Goal: Task Accomplishment & Management: Manage account settings

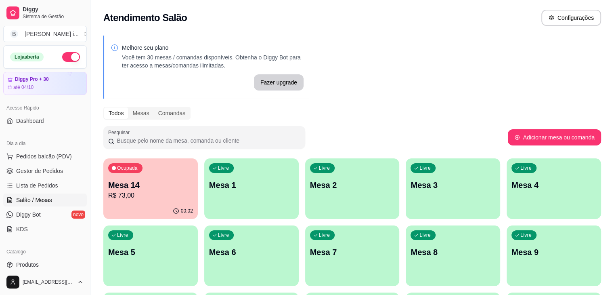
click at [134, 186] on p "Mesa 14" at bounding box center [150, 184] width 85 height 11
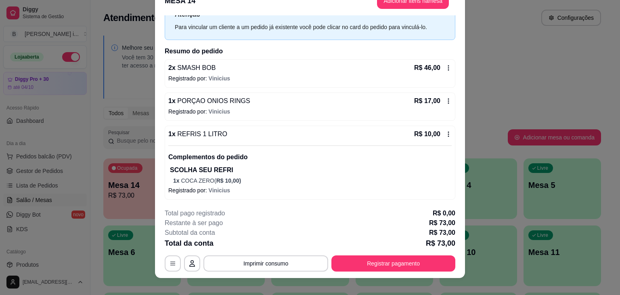
scroll to position [24, 0]
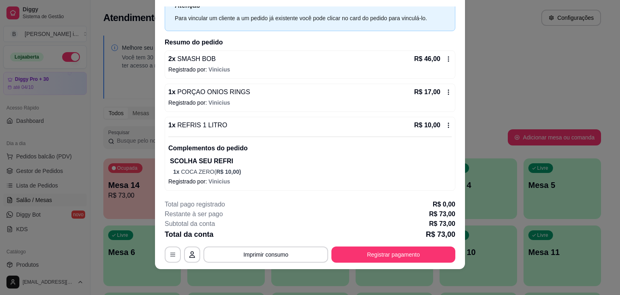
click at [445, 57] on icon at bounding box center [448, 59] width 6 height 6
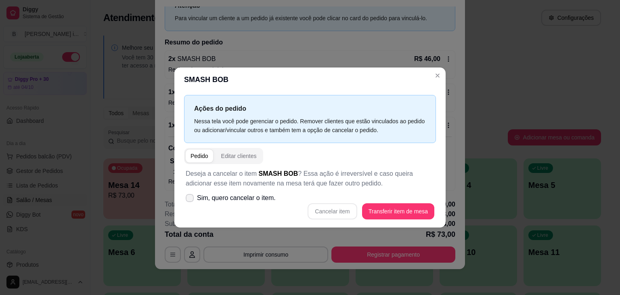
click at [233, 200] on span "Sim, quero cancelar o item." at bounding box center [236, 198] width 79 height 10
click at [191, 200] on input "Sim, quero cancelar o item." at bounding box center [187, 201] width 5 height 5
checkbox input "true"
drag, startPoint x: 402, startPoint y: 201, endPoint x: 402, endPoint y: 210, distance: 8.9
click at [402, 207] on div "Deseja a cancelar o item SMASH [PERSON_NAME] ? Essa ação é irreversível e caso …" at bounding box center [310, 194] width 252 height 60
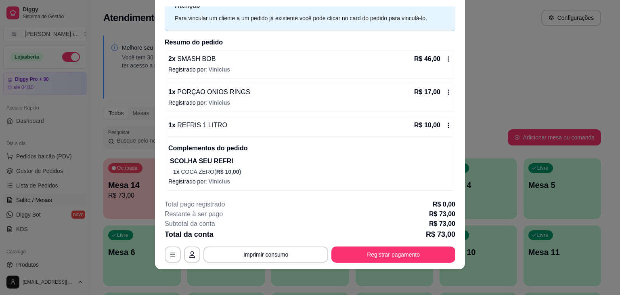
click at [445, 61] on icon at bounding box center [448, 59] width 6 height 6
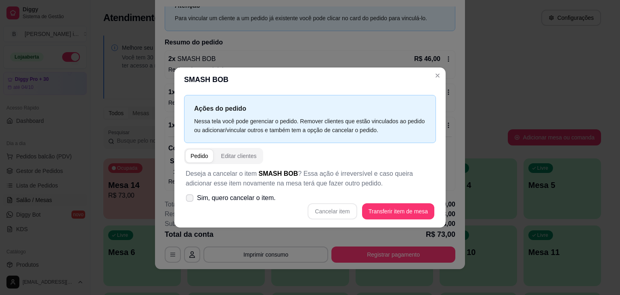
click at [205, 195] on span "Sim, quero cancelar o item." at bounding box center [236, 198] width 79 height 10
click at [191, 199] on input "Sim, quero cancelar o item." at bounding box center [187, 201] width 5 height 5
checkbox input "true"
click at [326, 212] on button "Cancelar item" at bounding box center [332, 211] width 48 height 16
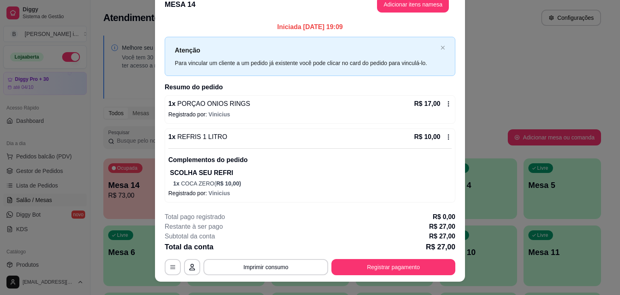
scroll to position [0, 0]
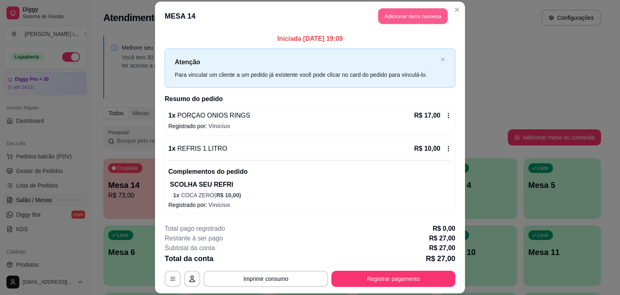
click at [410, 18] on button "Adicionar itens na mesa" at bounding box center [412, 16] width 69 height 16
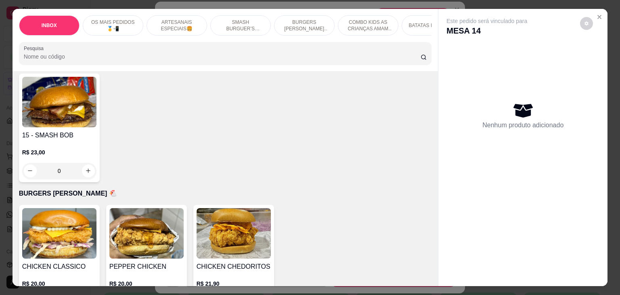
scroll to position [1090, 0]
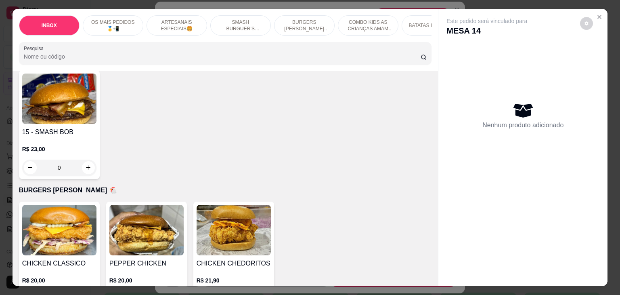
click at [90, 137] on div "R$ 23,00 0" at bounding box center [59, 156] width 74 height 39
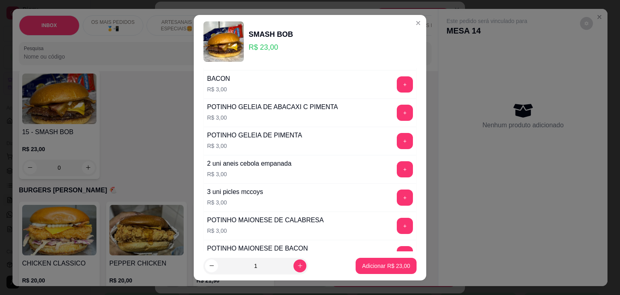
scroll to position [0, 0]
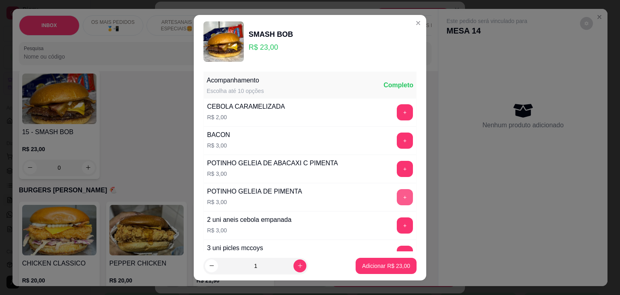
click at [397, 199] on button "+" at bounding box center [405, 197] width 16 height 16
click at [385, 264] on p "Adicionar R$ 26,00" at bounding box center [386, 266] width 47 height 8
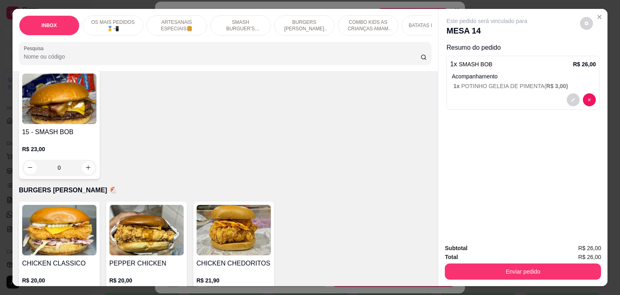
click at [83, 159] on div "0" at bounding box center [59, 167] width 74 height 16
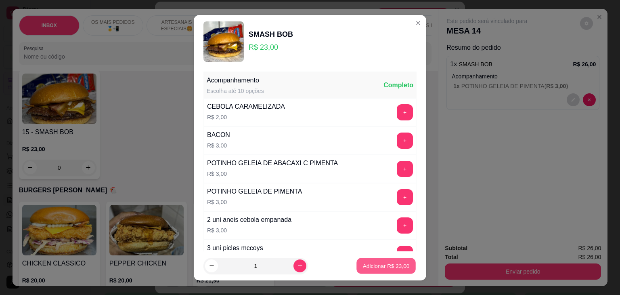
click at [380, 262] on p "Adicionar R$ 23,00" at bounding box center [386, 266] width 47 height 8
type input "1"
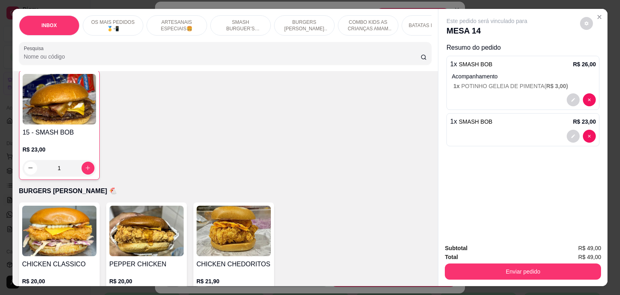
scroll to position [1090, 0]
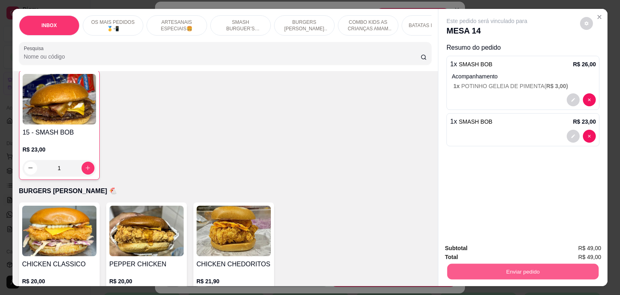
click at [488, 272] on button "Enviar pedido" at bounding box center [522, 272] width 151 height 16
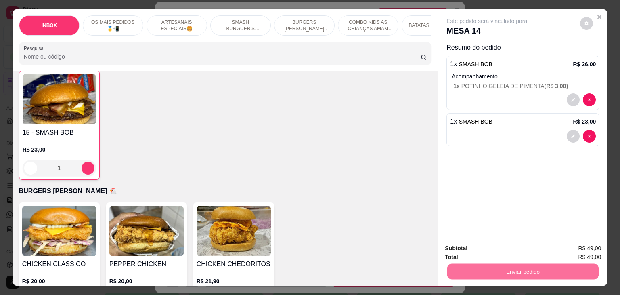
click at [488, 254] on button "Não registrar e enviar pedido" at bounding box center [496, 248] width 84 height 15
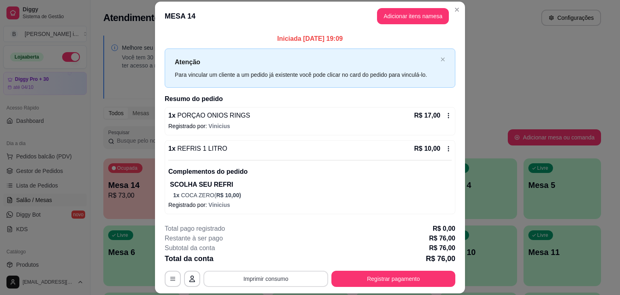
click at [249, 281] on button "Imprimir consumo" at bounding box center [265, 278] width 125 height 16
click at [249, 262] on button "IMPRESSORA ORI" at bounding box center [265, 260] width 57 height 13
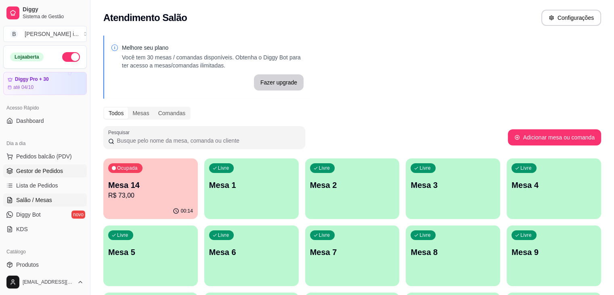
click at [60, 170] on span "Gestor de Pedidos" at bounding box center [39, 171] width 47 height 8
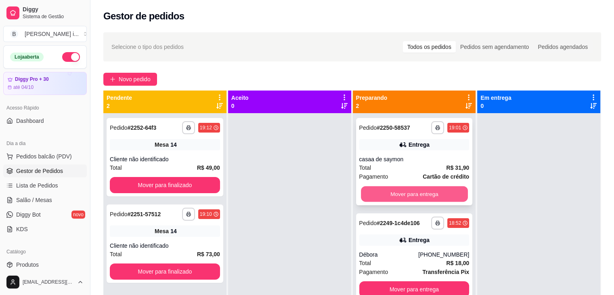
click at [405, 198] on button "Mover para entrega" at bounding box center [414, 194] width 107 height 16
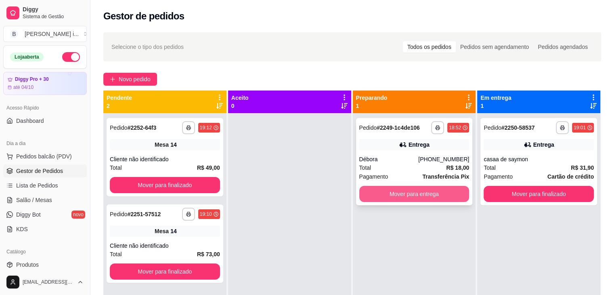
click at [409, 196] on button "Mover para entrega" at bounding box center [414, 194] width 110 height 16
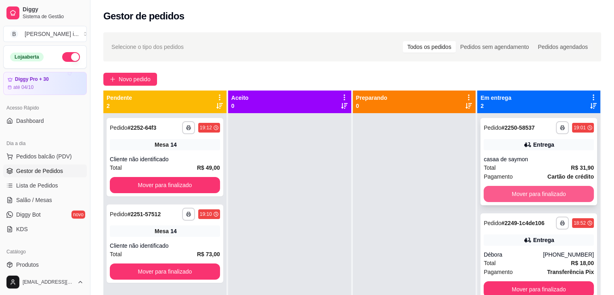
click at [524, 198] on button "Mover para finalizado" at bounding box center [539, 194] width 110 height 16
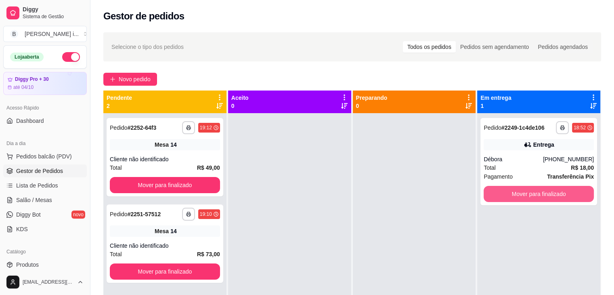
click at [524, 198] on button "Mover para finalizado" at bounding box center [539, 194] width 110 height 16
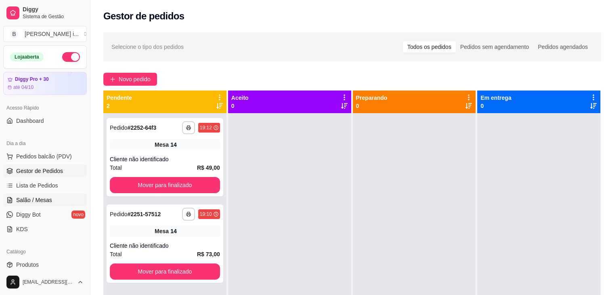
click at [27, 197] on span "Salão / Mesas" at bounding box center [34, 200] width 36 height 8
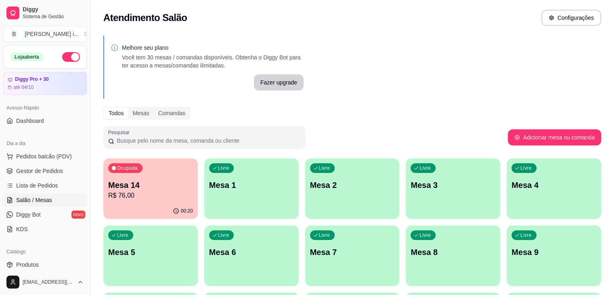
click at [144, 193] on p "R$ 76,00" at bounding box center [150, 196] width 85 height 10
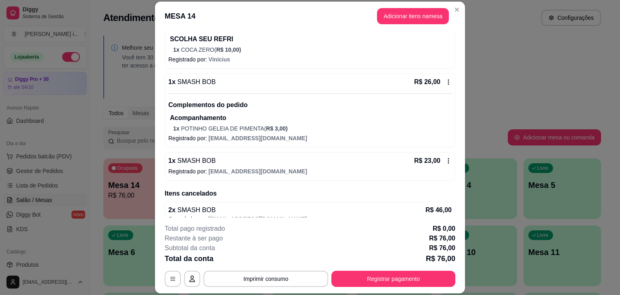
scroll to position [157, 0]
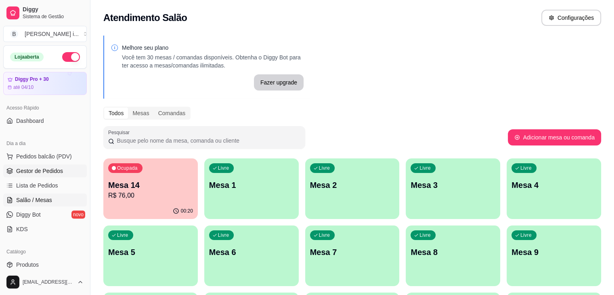
click at [51, 176] on link "Gestor de Pedidos" at bounding box center [45, 170] width 84 height 13
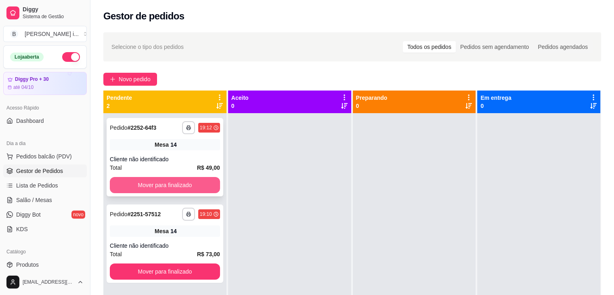
click at [210, 189] on button "Mover para finalizado" at bounding box center [165, 185] width 110 height 16
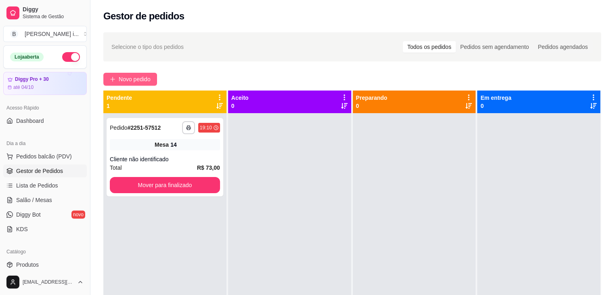
click at [126, 75] on span "Novo pedido" at bounding box center [135, 79] width 32 height 9
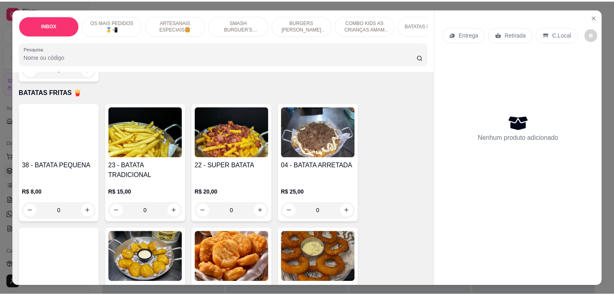
scroll to position [1453, 0]
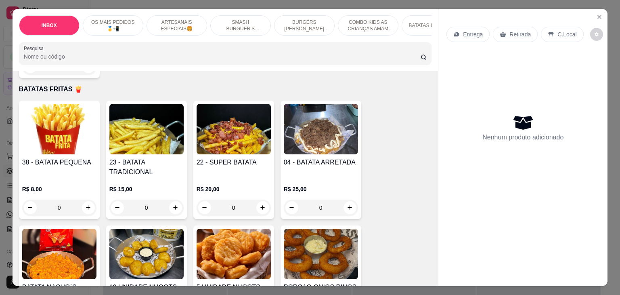
click at [354, 157] on h4 "04 - BATATA ARRETADA" at bounding box center [321, 162] width 74 height 10
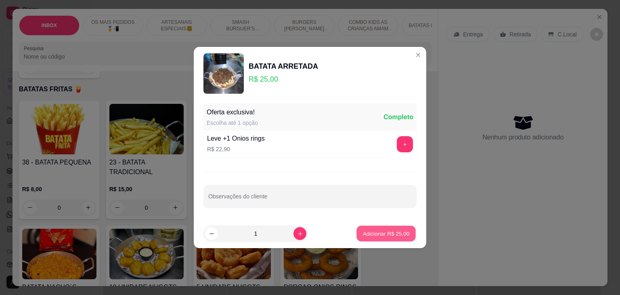
click at [384, 230] on p "Adicionar R$ 25,00" at bounding box center [386, 233] width 47 height 8
type input "1"
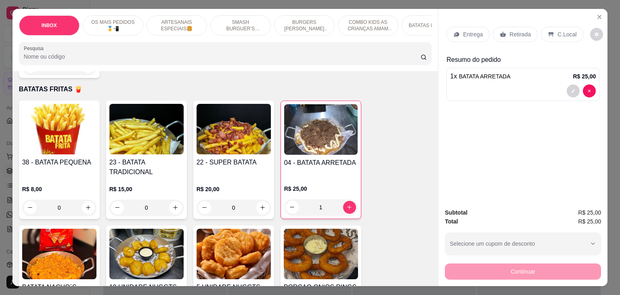
click at [511, 30] on p "Retirada" at bounding box center [519, 34] width 21 height 8
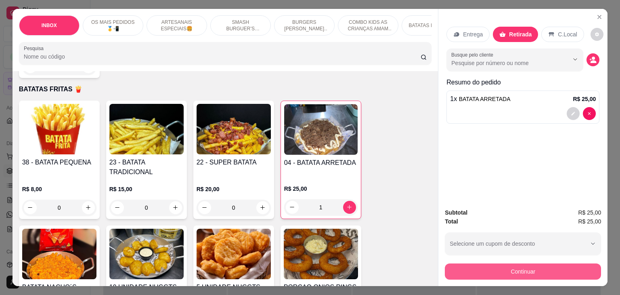
click at [537, 272] on button "Continuar" at bounding box center [523, 271] width 156 height 16
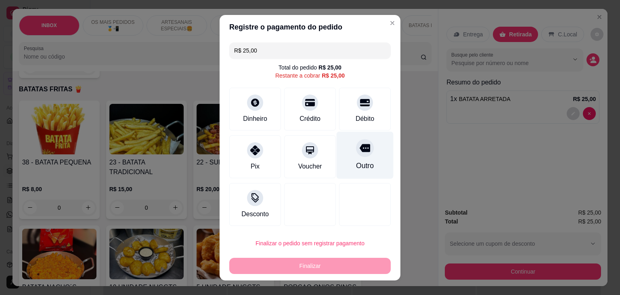
click at [360, 146] on icon at bounding box center [365, 148] width 10 height 8
type input "R$ 0,00"
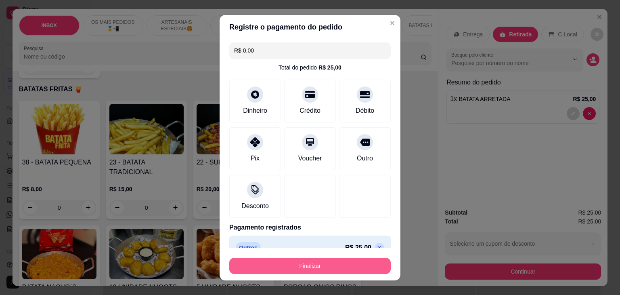
click at [324, 269] on button "Finalizar" at bounding box center [309, 266] width 161 height 16
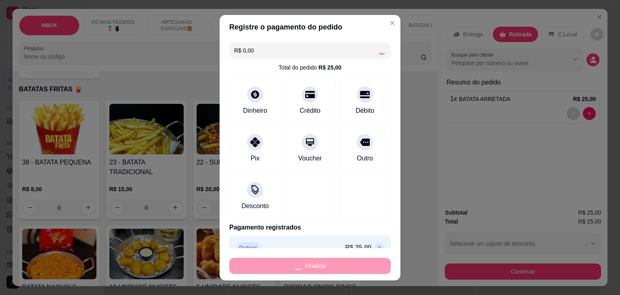
type input "0"
type input "-R$ 25,00"
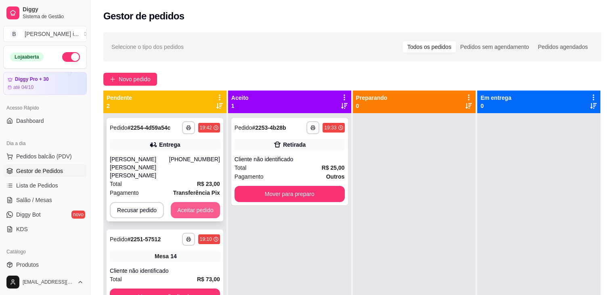
click at [183, 202] on button "Aceitar pedido" at bounding box center [195, 210] width 49 height 16
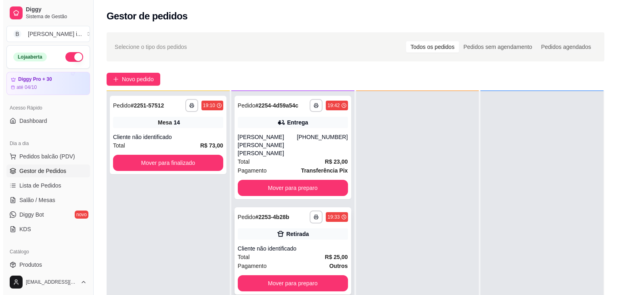
scroll to position [23, 0]
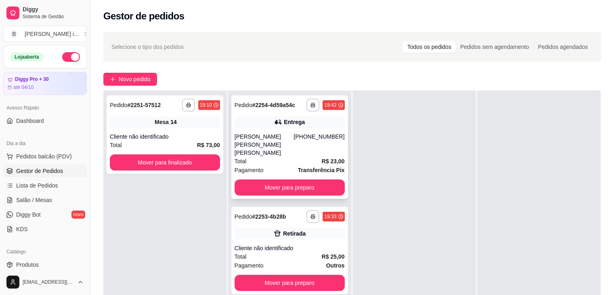
click at [280, 120] on icon at bounding box center [278, 122] width 8 height 8
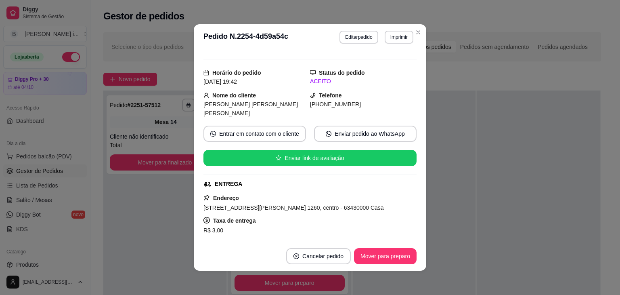
scroll to position [0, 0]
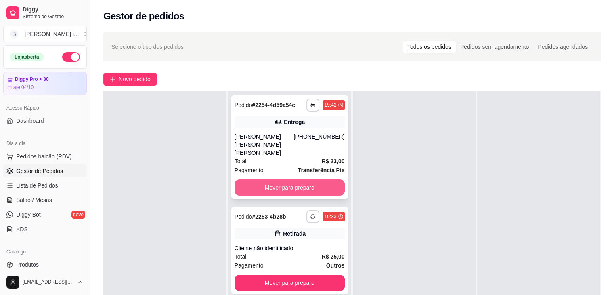
click at [286, 179] on button "Mover para preparo" at bounding box center [290, 187] width 110 height 16
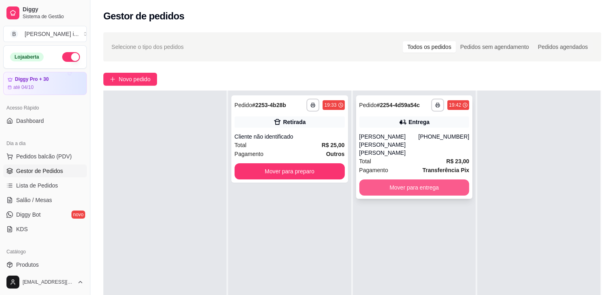
click at [383, 179] on button "Mover para entrega" at bounding box center [414, 187] width 110 height 16
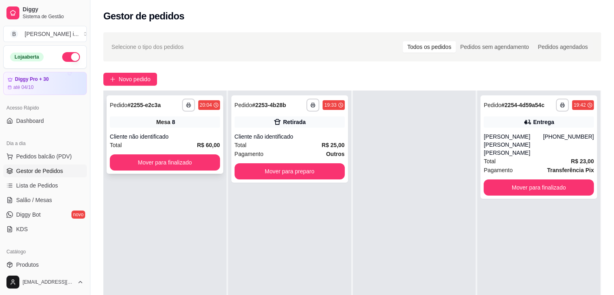
click at [217, 119] on div "Mesa 8" at bounding box center [165, 121] width 110 height 11
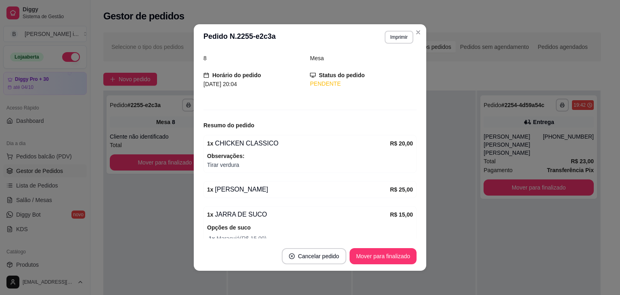
scroll to position [74, 0]
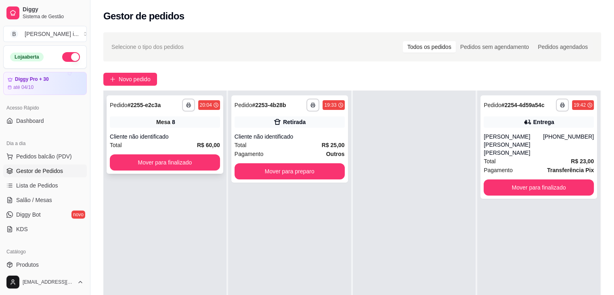
click at [133, 125] on div "Mesa 8" at bounding box center [165, 121] width 110 height 11
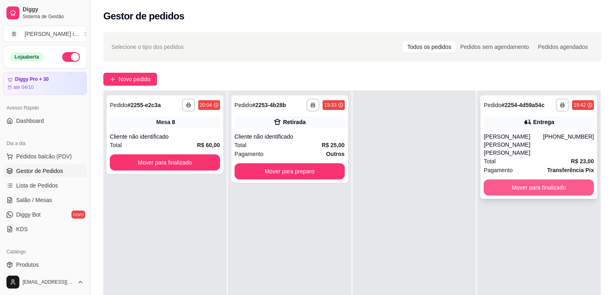
click at [493, 180] on button "Mover para finalizado" at bounding box center [539, 187] width 110 height 16
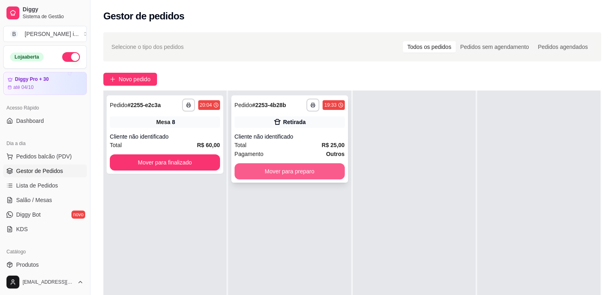
click at [316, 169] on button "Mover para preparo" at bounding box center [290, 171] width 110 height 16
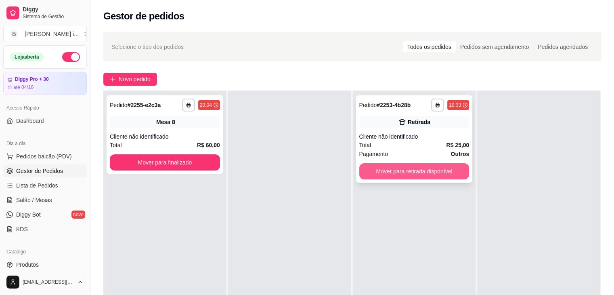
click at [421, 169] on button "Mover para retirada disponível" at bounding box center [414, 171] width 110 height 16
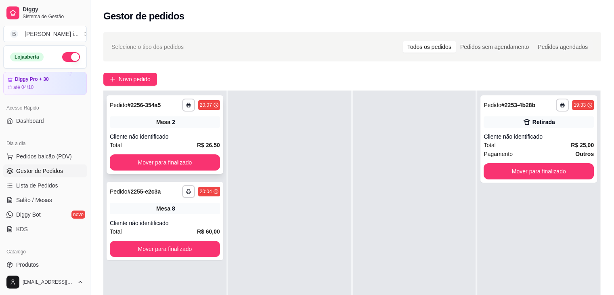
click at [122, 132] on div "**********" at bounding box center [165, 134] width 117 height 78
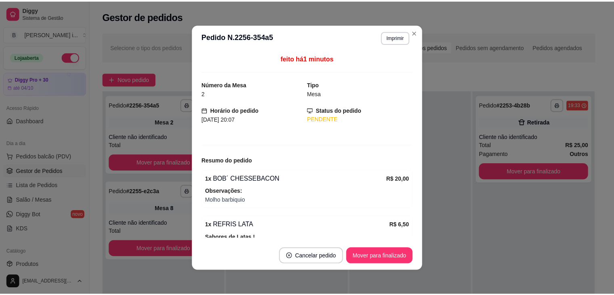
scroll to position [49, 0]
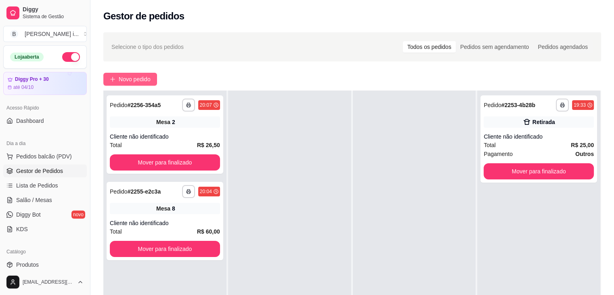
click at [139, 76] on span "Novo pedido" at bounding box center [135, 79] width 32 height 9
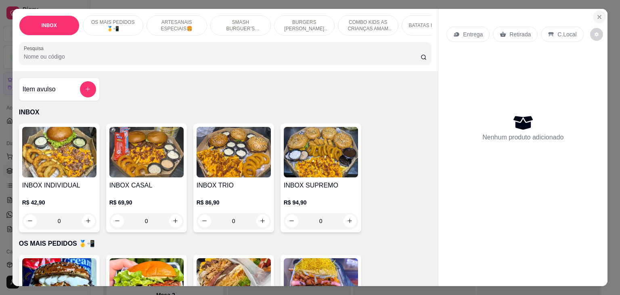
click at [596, 15] on icon "Close" at bounding box center [599, 17] width 6 height 6
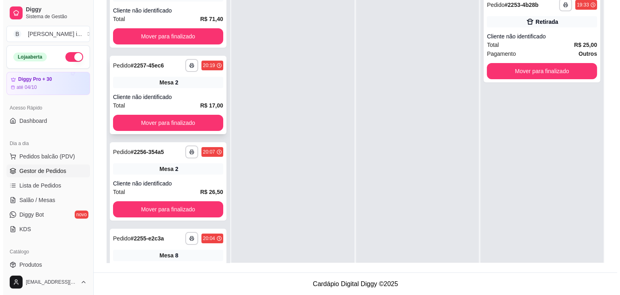
scroll to position [40, 0]
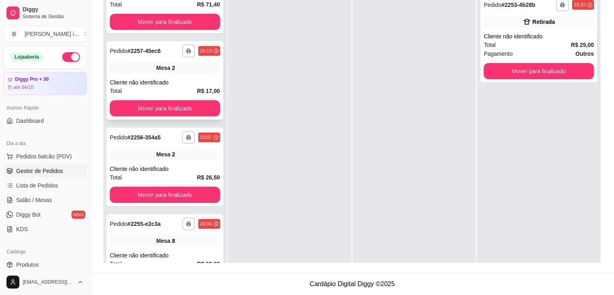
click at [163, 59] on div "**********" at bounding box center [165, 80] width 117 height 78
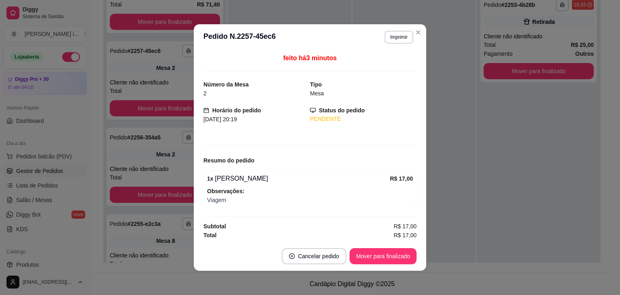
scroll to position [0, 0]
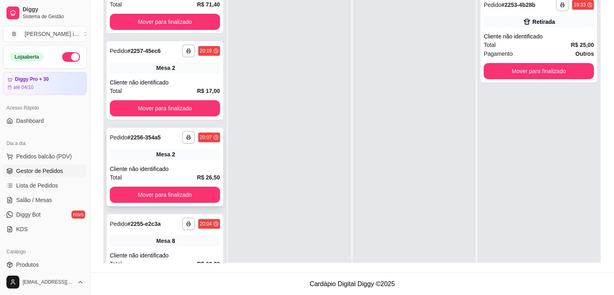
click at [172, 152] on div "2" at bounding box center [173, 154] width 3 height 8
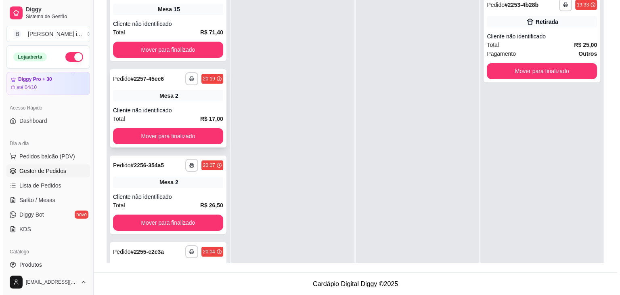
scroll to position [0, 0]
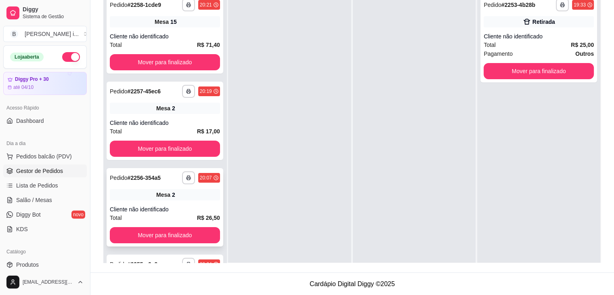
click at [181, 193] on div "Mesa 2" at bounding box center [165, 194] width 110 height 11
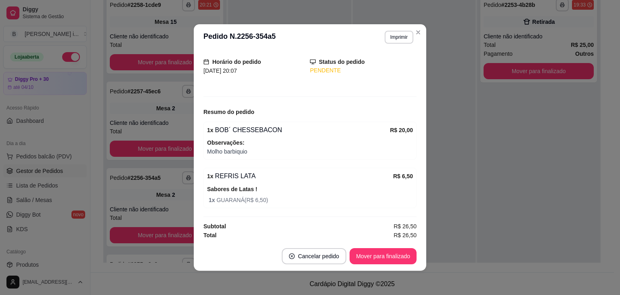
scroll to position [49, 0]
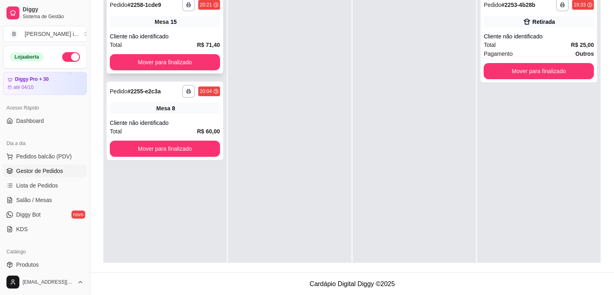
click at [131, 23] on div "Mesa 15" at bounding box center [165, 21] width 110 height 11
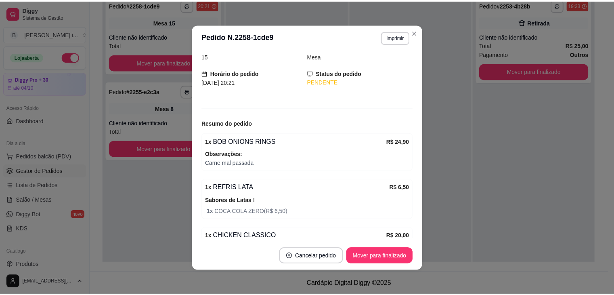
scroll to position [99, 0]
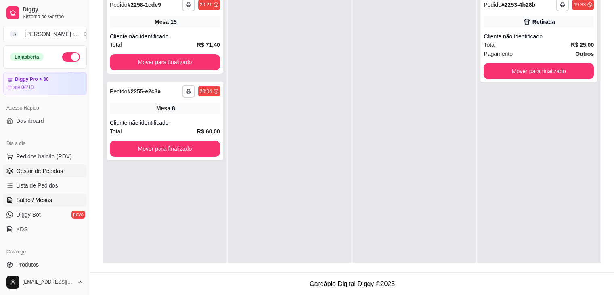
click at [33, 202] on span "Salão / Mesas" at bounding box center [34, 200] width 36 height 8
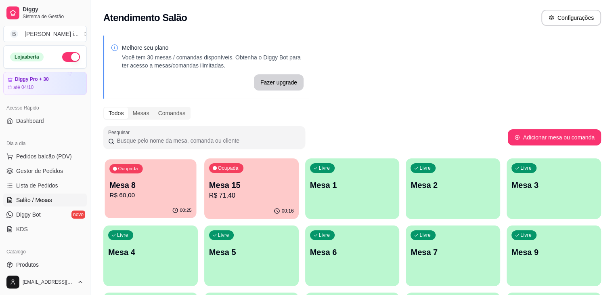
click at [141, 205] on div "00:25" at bounding box center [151, 210] width 92 height 15
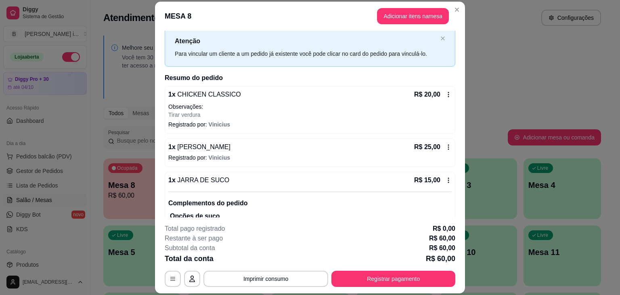
scroll to position [52, 0]
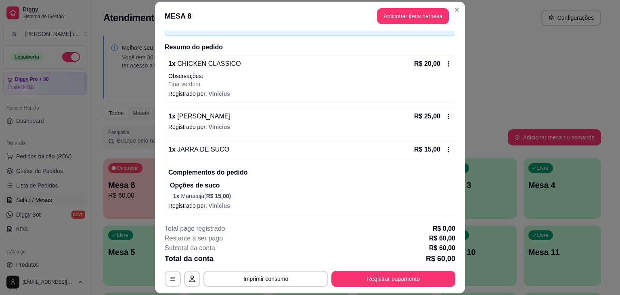
click at [445, 151] on icon at bounding box center [448, 149] width 6 height 6
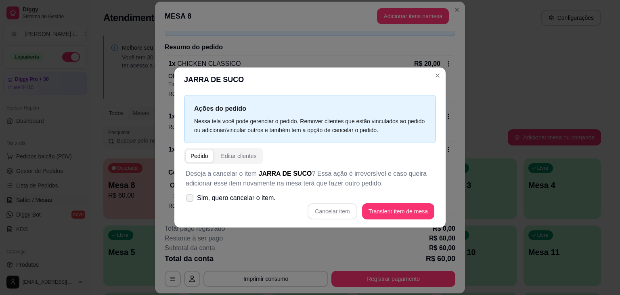
click at [260, 194] on span "Sim, quero cancelar o item." at bounding box center [236, 198] width 79 height 10
click at [191, 199] on input "Sim, quero cancelar o item." at bounding box center [187, 201] width 5 height 5
checkbox input "true"
click at [337, 216] on button "Cancelar item" at bounding box center [332, 211] width 48 height 16
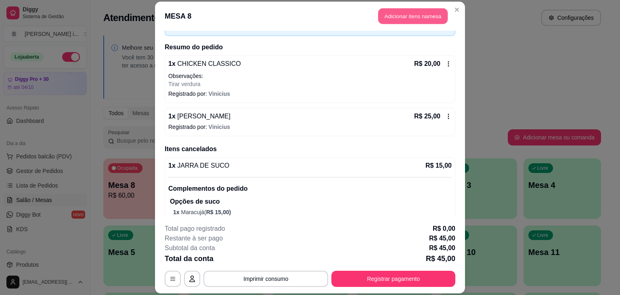
click at [428, 19] on button "Adicionar itens na mesa" at bounding box center [412, 16] width 69 height 16
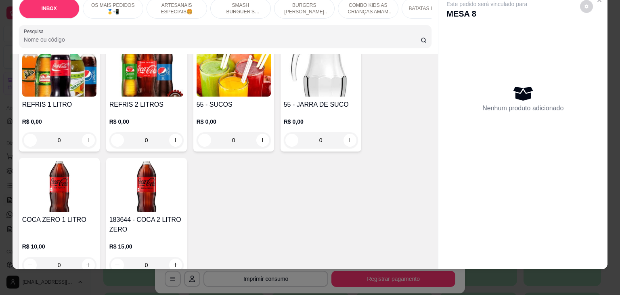
scroll to position [1683, 0]
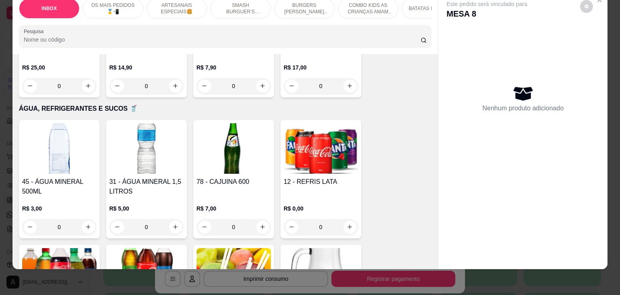
click at [338, 177] on h4 "12 - REFRIS LATA" at bounding box center [321, 182] width 74 height 10
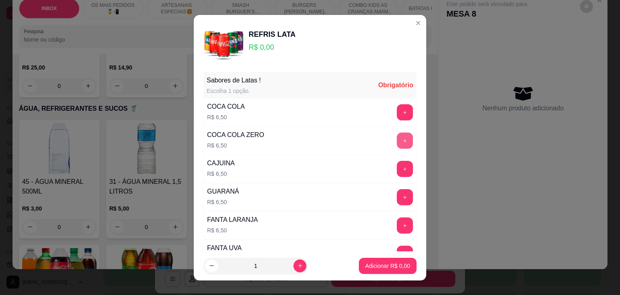
click at [397, 141] on button "+" at bounding box center [405, 140] width 16 height 16
click at [397, 167] on button "+" at bounding box center [405, 169] width 16 height 16
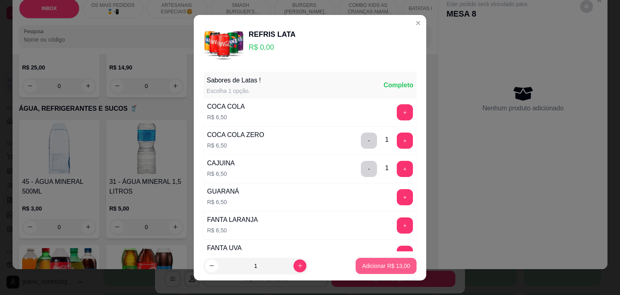
click at [391, 264] on p "Adicionar R$ 13,00" at bounding box center [386, 266] width 48 height 8
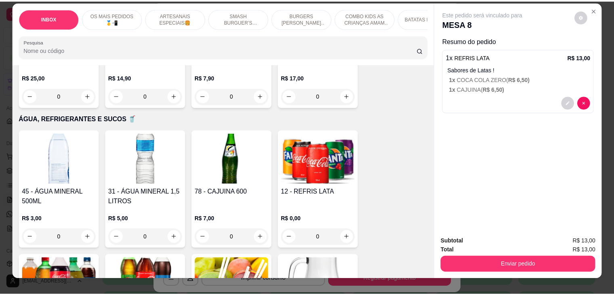
scroll to position [0, 0]
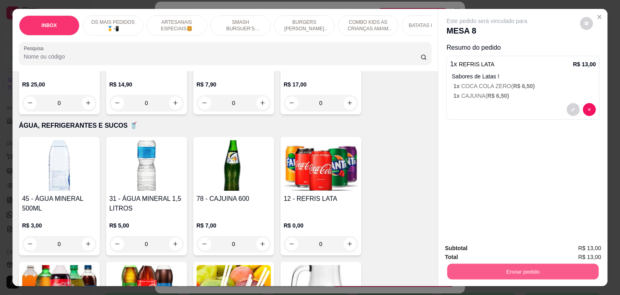
click at [528, 265] on button "Enviar pedido" at bounding box center [522, 272] width 151 height 16
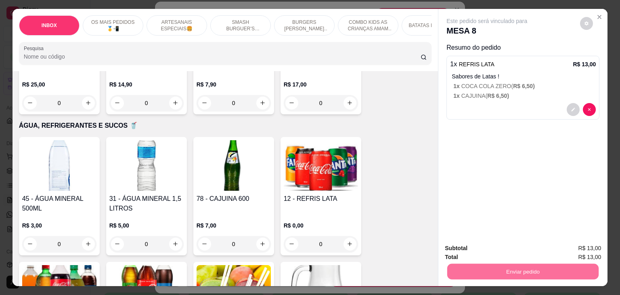
click at [503, 246] on button "Não registrar e enviar pedido" at bounding box center [496, 248] width 82 height 15
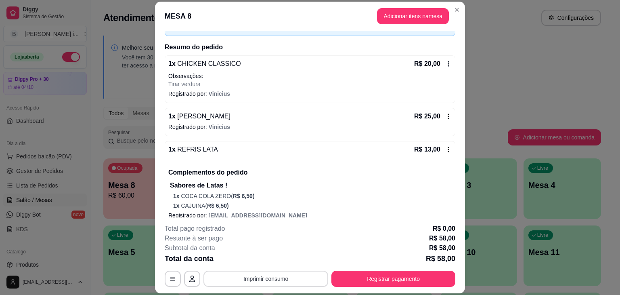
click at [310, 273] on button "Imprimir consumo" at bounding box center [265, 278] width 125 height 16
click at [285, 263] on button "IMPRESSORA ORI" at bounding box center [265, 260] width 59 height 13
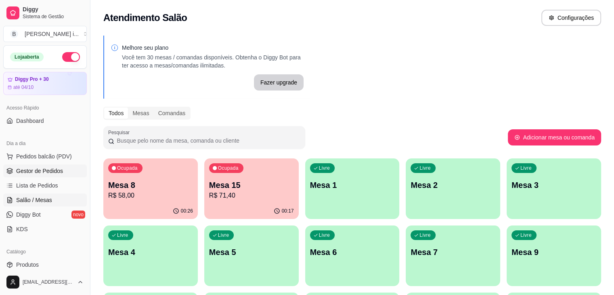
click at [42, 174] on link "Gestor de Pedidos" at bounding box center [45, 170] width 84 height 13
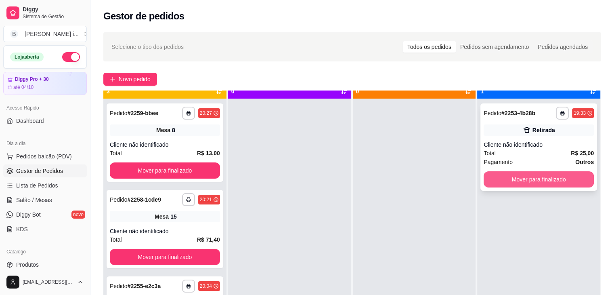
scroll to position [23, 0]
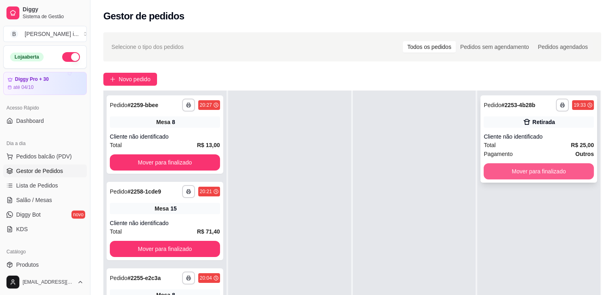
click at [576, 173] on button "Mover para finalizado" at bounding box center [539, 171] width 110 height 16
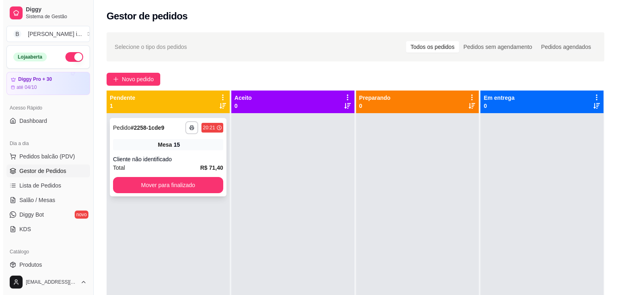
scroll to position [0, 0]
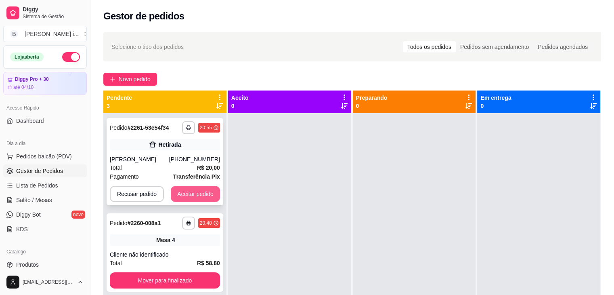
click at [210, 194] on button "Aceitar pedido" at bounding box center [195, 194] width 49 height 16
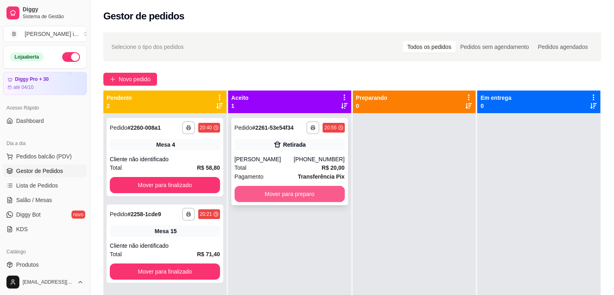
click at [286, 198] on button "Mover para preparo" at bounding box center [290, 194] width 110 height 16
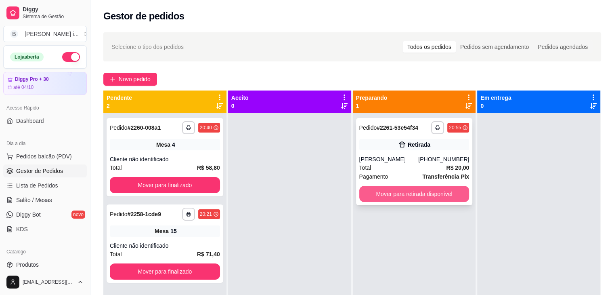
click at [434, 198] on button "Mover para retirada disponível" at bounding box center [414, 194] width 110 height 16
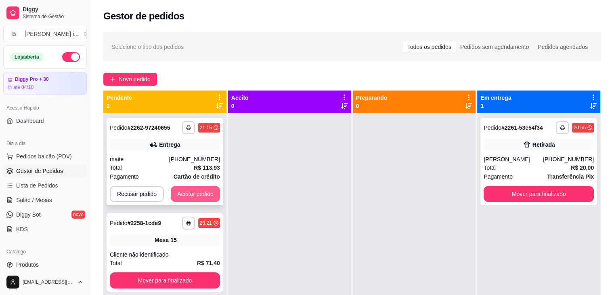
click at [208, 201] on button "Aceitar pedido" at bounding box center [195, 194] width 49 height 16
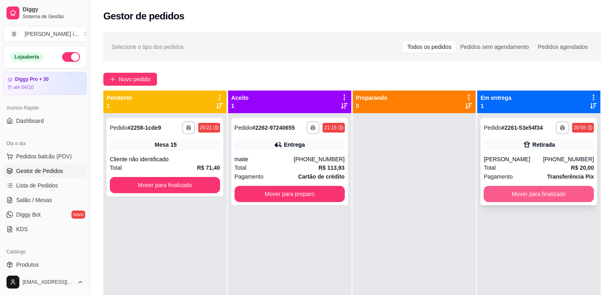
click at [521, 194] on button "Mover para finalizado" at bounding box center [539, 194] width 110 height 16
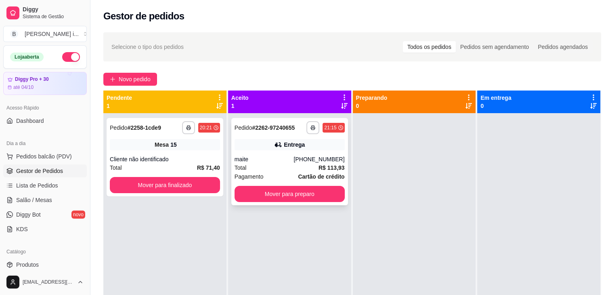
click at [311, 147] on div "Entrega" at bounding box center [290, 144] width 110 height 11
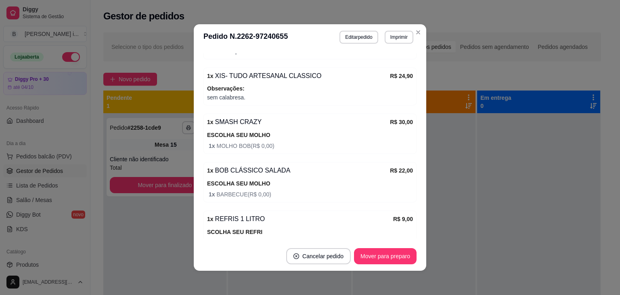
scroll to position [404, 0]
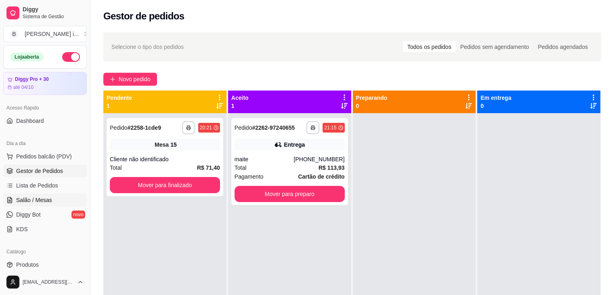
click at [30, 202] on span "Salão / Mesas" at bounding box center [34, 200] width 36 height 8
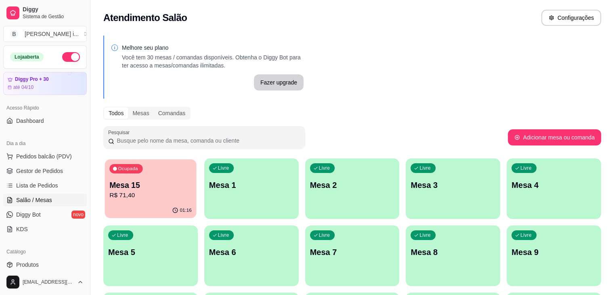
click at [166, 198] on p "R$ 71,40" at bounding box center [150, 195] width 82 height 9
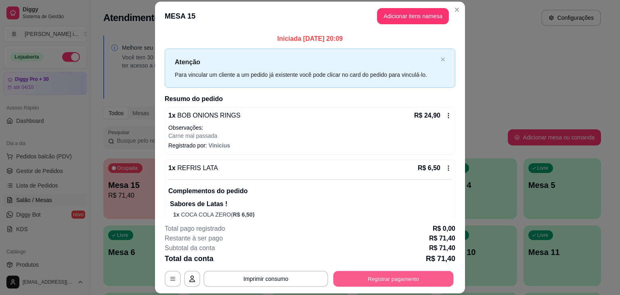
click at [384, 277] on button "Registrar pagamento" at bounding box center [393, 279] width 120 height 16
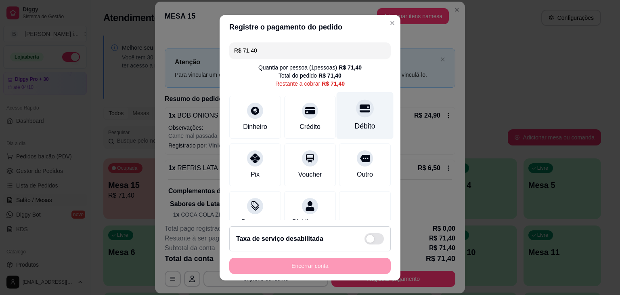
click at [356, 116] on div at bounding box center [365, 108] width 18 height 18
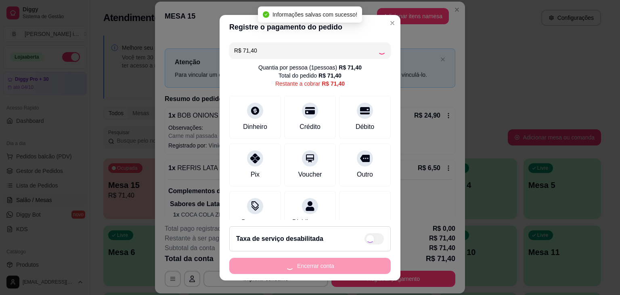
type input "R$ 0,00"
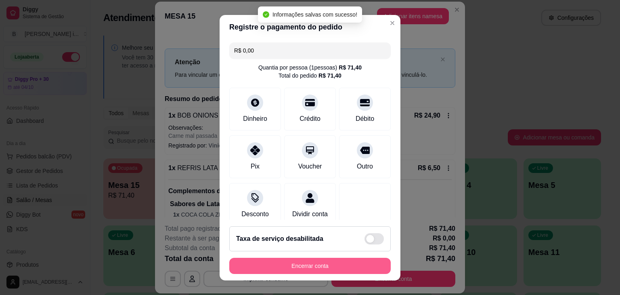
click at [337, 264] on button "Encerrar conta" at bounding box center [309, 266] width 161 height 16
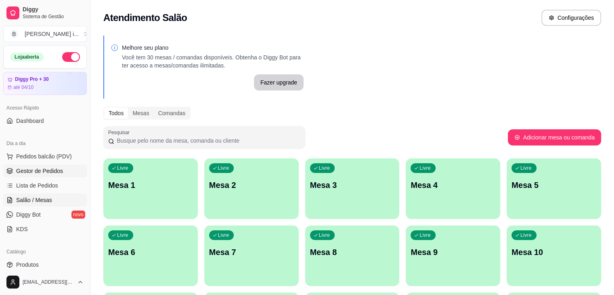
click at [42, 165] on link "Gestor de Pedidos" at bounding box center [45, 170] width 84 height 13
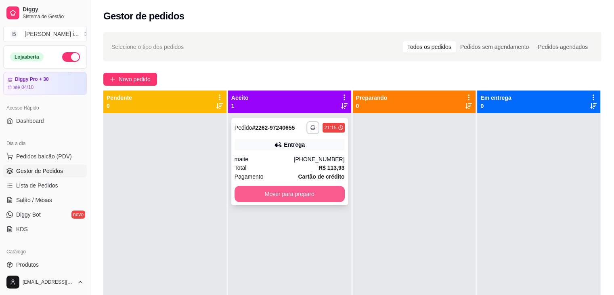
click at [306, 193] on button "Mover para preparo" at bounding box center [290, 194] width 110 height 16
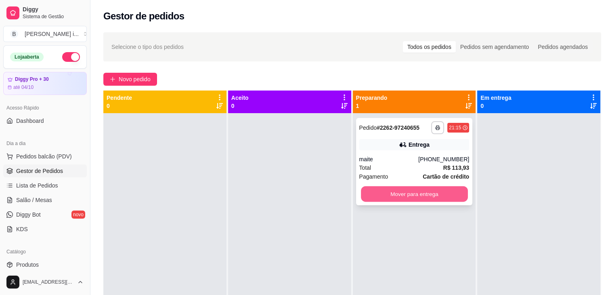
click at [374, 194] on button "Mover para entrega" at bounding box center [414, 194] width 107 height 16
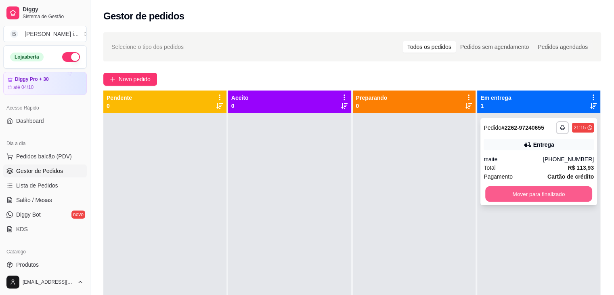
click at [569, 201] on button "Mover para finalizado" at bounding box center [538, 194] width 107 height 16
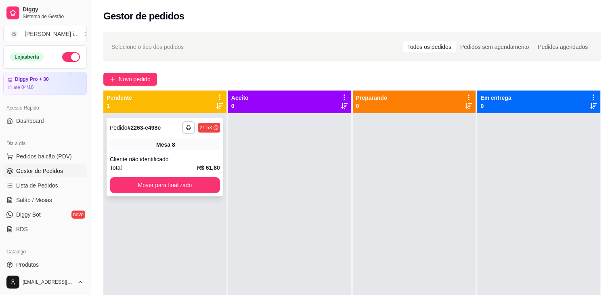
click at [162, 154] on div "**********" at bounding box center [165, 157] width 117 height 78
click at [140, 78] on span "Novo pedido" at bounding box center [135, 79] width 32 height 9
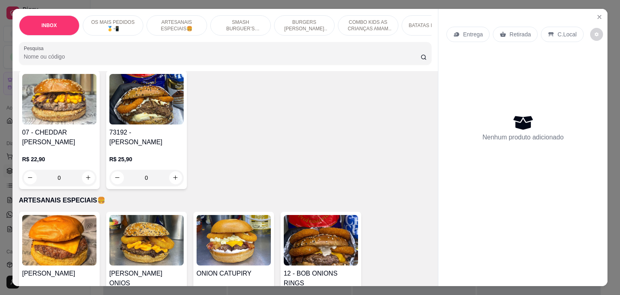
scroll to position [323, 0]
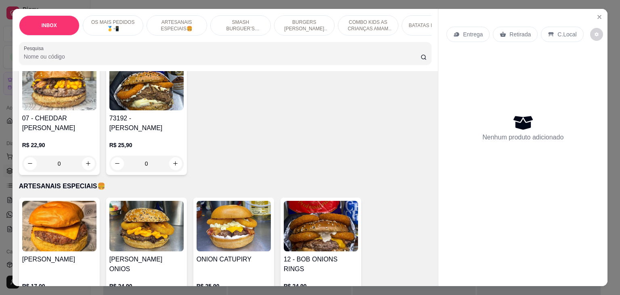
click at [71, 115] on div "07 - CHEDDAR [PERSON_NAME] R$ 22,90 0" at bounding box center [59, 116] width 81 height 118
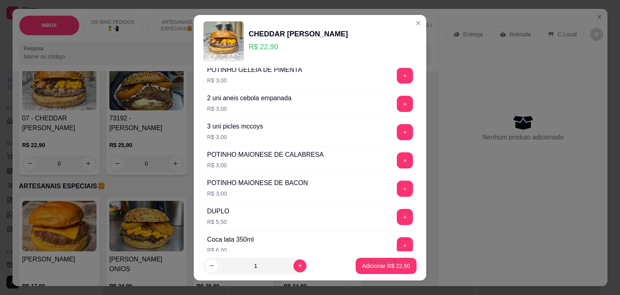
scroll to position [202, 0]
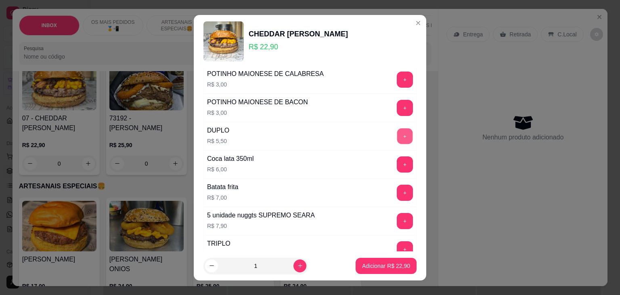
click at [397, 138] on button "+" at bounding box center [405, 136] width 16 height 16
click at [379, 266] on p "Adicionar R$ 28,40" at bounding box center [386, 266] width 48 height 8
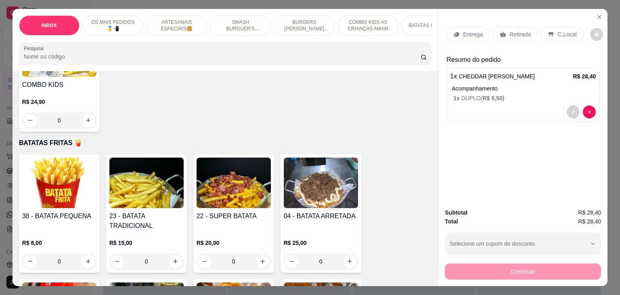
scroll to position [1453, 0]
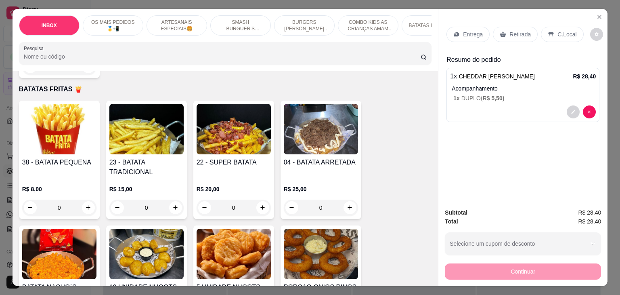
click at [135, 157] on h4 "23 - BATATA TRADICIONAL" at bounding box center [146, 166] width 74 height 19
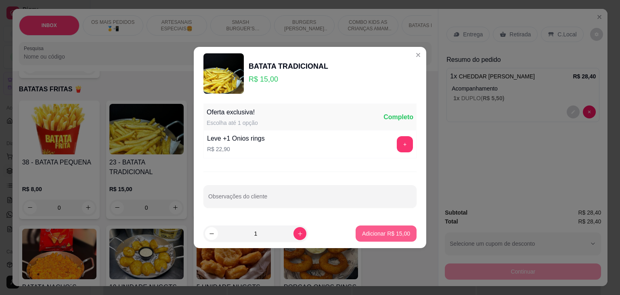
click at [382, 238] on button "Adicionar R$ 15,00" at bounding box center [386, 233] width 61 height 16
type input "1"
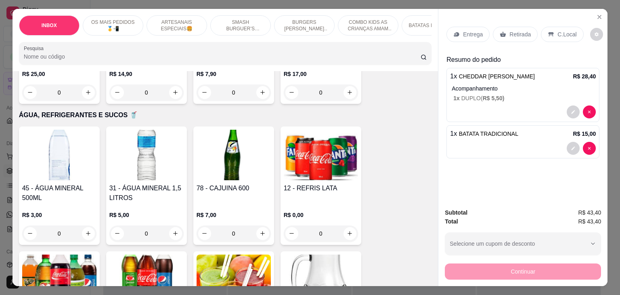
scroll to position [1696, 0]
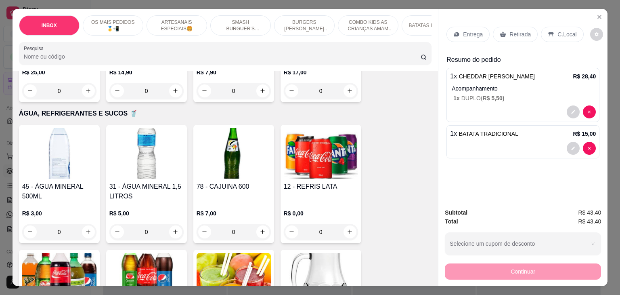
click at [36, 260] on img at bounding box center [59, 278] width 74 height 50
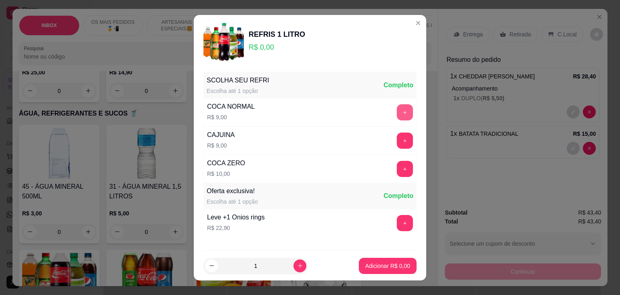
click at [397, 117] on button "+" at bounding box center [405, 112] width 16 height 16
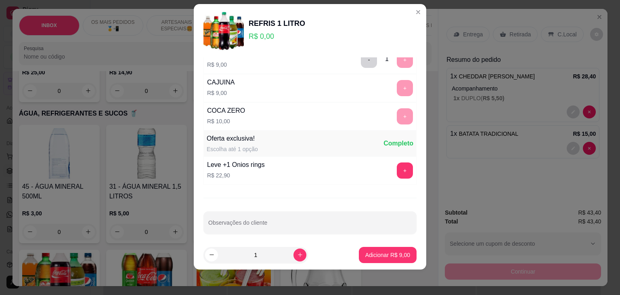
scroll to position [45, 0]
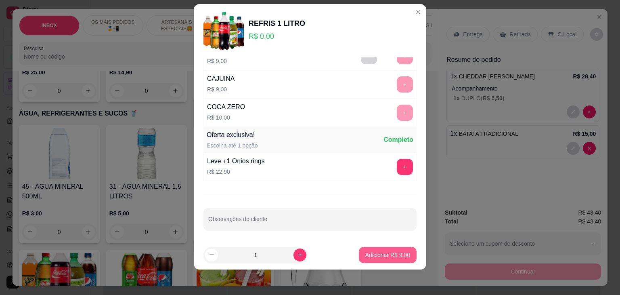
click at [389, 253] on p "Adicionar R$ 9,00" at bounding box center [387, 255] width 45 height 8
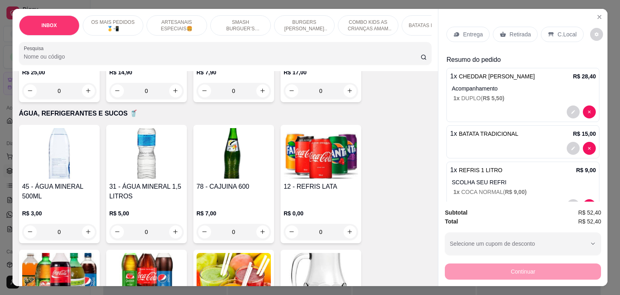
click at [561, 30] on p "C.Local" at bounding box center [567, 34] width 19 height 8
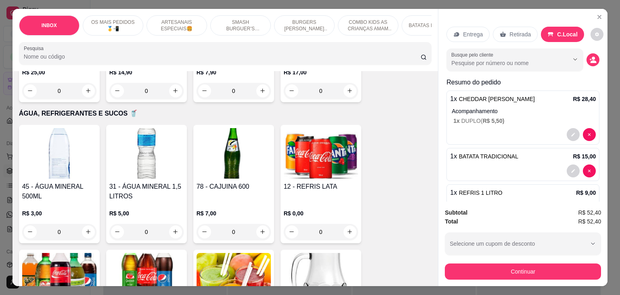
click at [521, 31] on p "Retirada" at bounding box center [519, 34] width 21 height 8
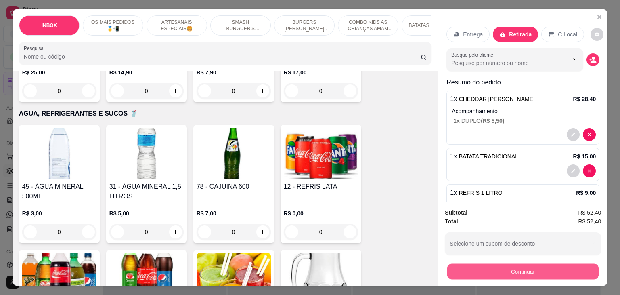
click at [541, 264] on button "Continuar" at bounding box center [522, 272] width 151 height 16
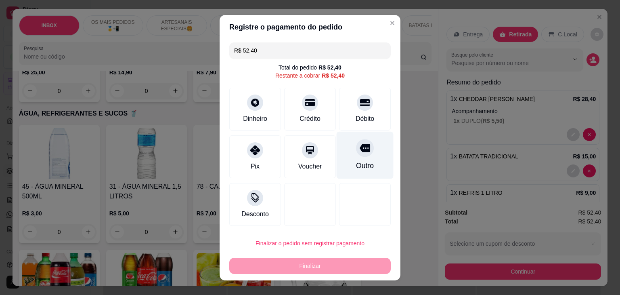
click at [367, 153] on div "Outro" at bounding box center [365, 154] width 57 height 47
type input "R$ 0,00"
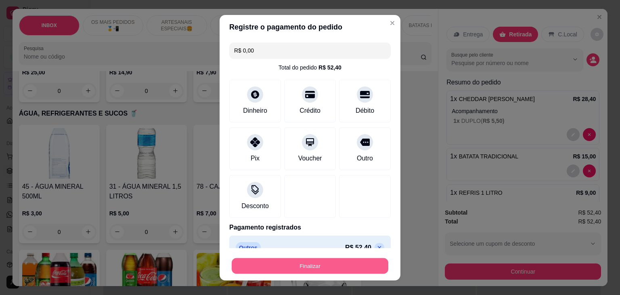
click at [324, 267] on button "Finalizar" at bounding box center [310, 266] width 157 height 16
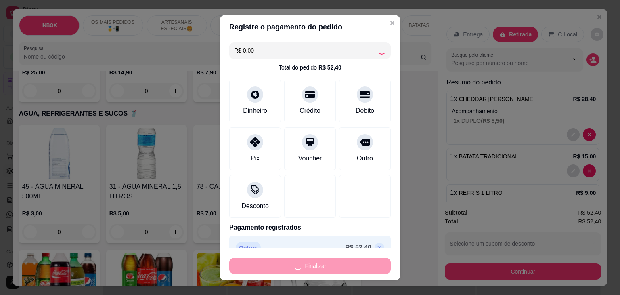
type input "0"
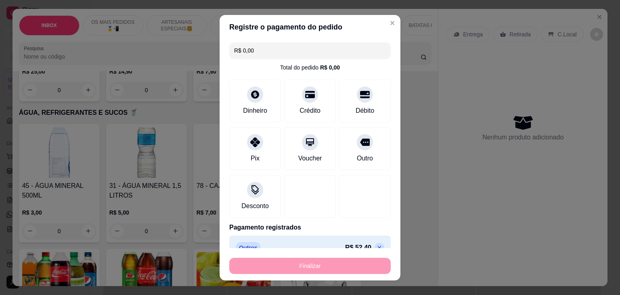
type input "-R$ 52,40"
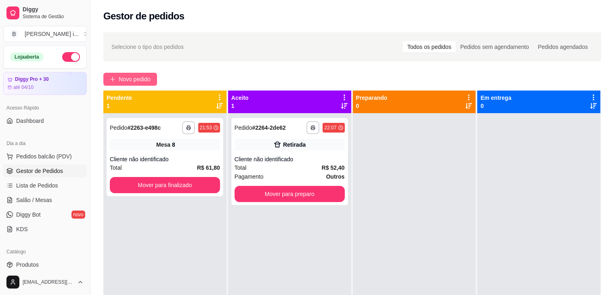
click at [136, 82] on span "Novo pedido" at bounding box center [135, 79] width 32 height 9
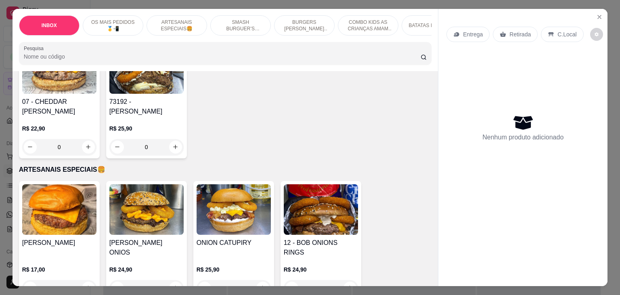
scroll to position [484, 0]
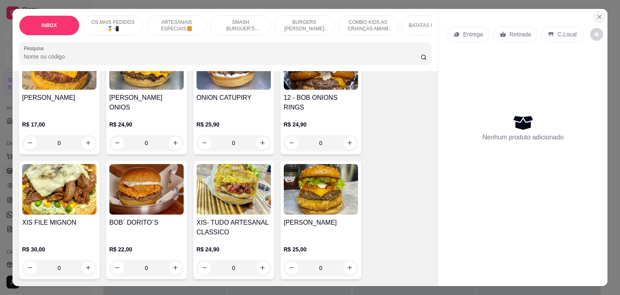
click at [596, 16] on icon "Close" at bounding box center [599, 17] width 6 height 6
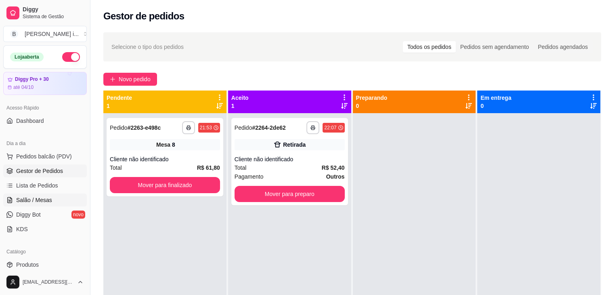
click at [19, 199] on span "Salão / Mesas" at bounding box center [34, 200] width 36 height 8
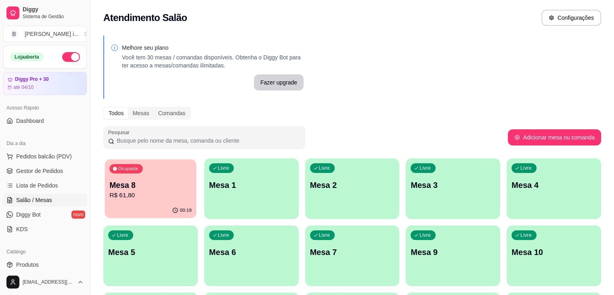
click at [126, 187] on p "Mesa 8" at bounding box center [150, 185] width 82 height 11
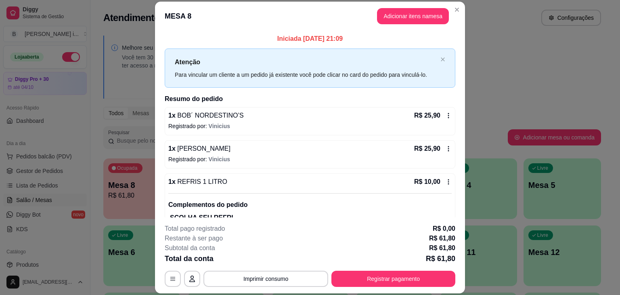
scroll to position [32, 0]
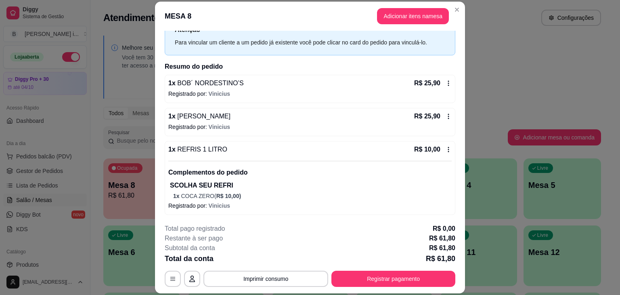
click at [445, 146] on icon at bounding box center [448, 149] width 6 height 6
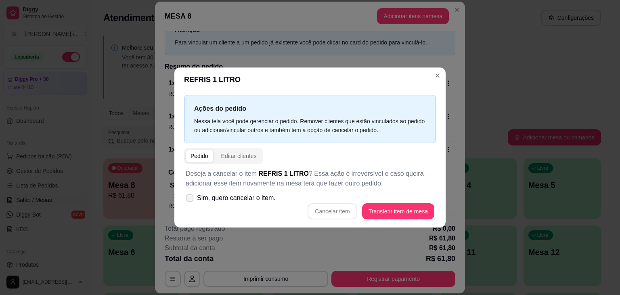
click at [207, 195] on span "Sim, quero cancelar o item." at bounding box center [236, 198] width 79 height 10
click at [191, 199] on input "Sim, quero cancelar o item." at bounding box center [187, 201] width 5 height 5
checkbox input "true"
click at [335, 208] on button "Cancelar item" at bounding box center [332, 211] width 49 height 16
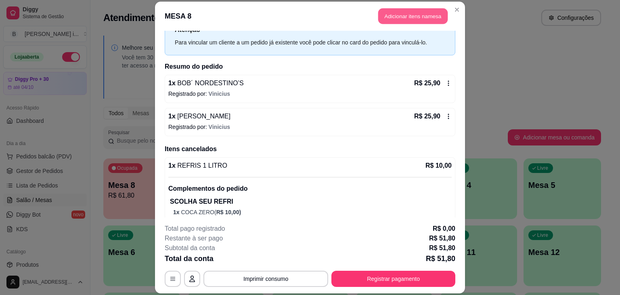
click at [400, 16] on button "Adicionar itens na mesa" at bounding box center [412, 16] width 69 height 16
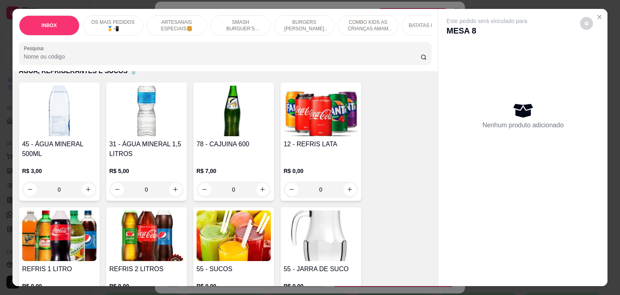
scroll to position [1736, 0]
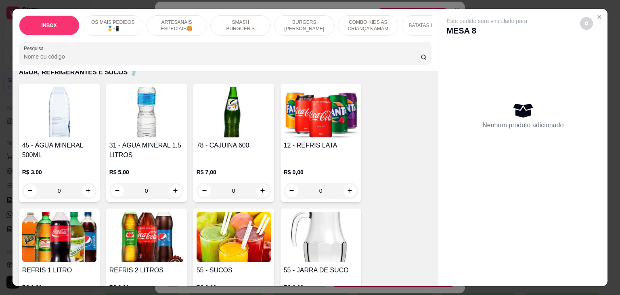
click at [309, 118] on img at bounding box center [321, 112] width 74 height 50
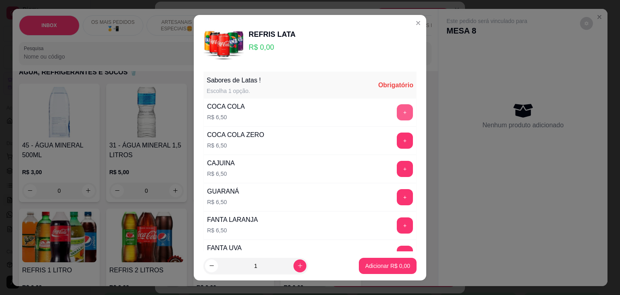
click at [397, 109] on button "+" at bounding box center [405, 112] width 16 height 16
click at [368, 266] on p "Adicionar R$ 6,50" at bounding box center [388, 266] width 44 height 8
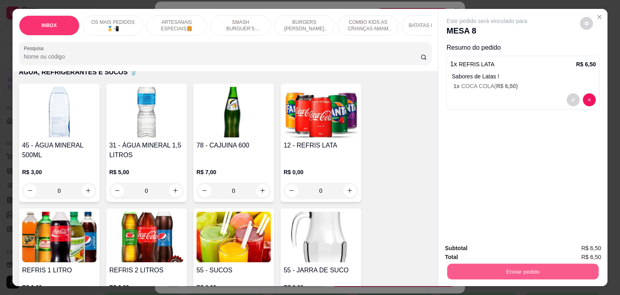
click at [480, 275] on button "Enviar pedido" at bounding box center [522, 272] width 151 height 16
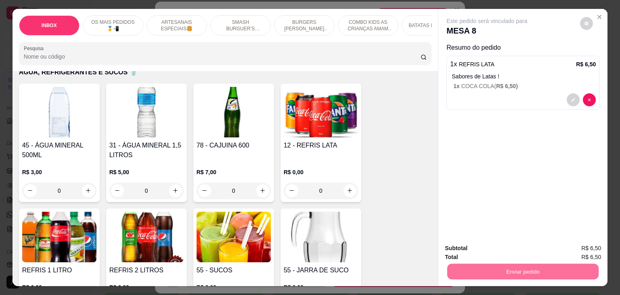
click at [475, 247] on button "Não registrar e enviar pedido" at bounding box center [496, 248] width 82 height 15
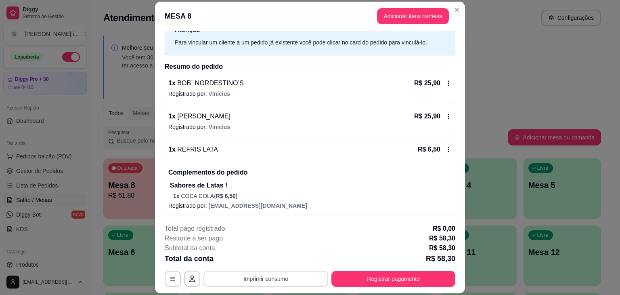
click at [296, 272] on button "Imprimir consumo" at bounding box center [265, 278] width 125 height 16
click at [281, 261] on button "IMPRESSORA ORI" at bounding box center [265, 260] width 57 height 13
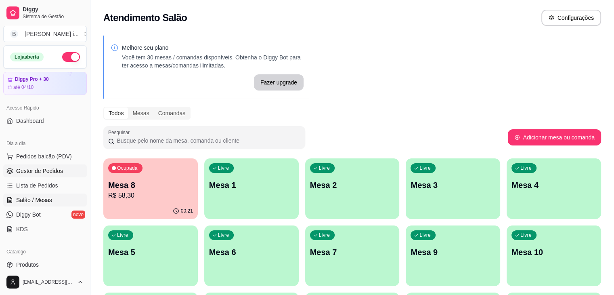
click at [33, 167] on span "Gestor de Pedidos" at bounding box center [39, 171] width 47 height 8
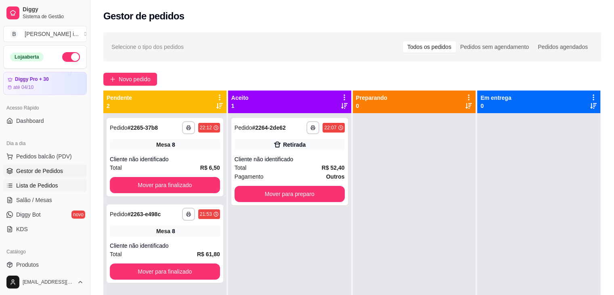
click at [46, 186] on span "Lista de Pedidos" at bounding box center [37, 185] width 42 height 8
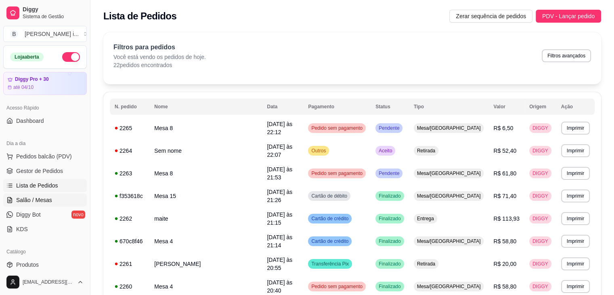
click at [46, 198] on span "Salão / Mesas" at bounding box center [34, 200] width 36 height 8
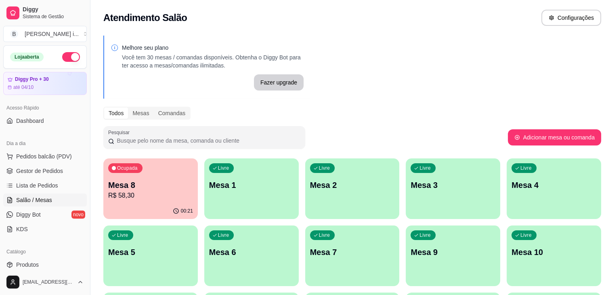
click at [141, 192] on p "R$ 58,30" at bounding box center [150, 196] width 85 height 10
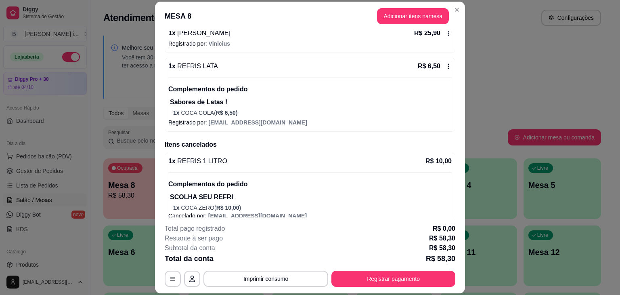
scroll to position [124, 0]
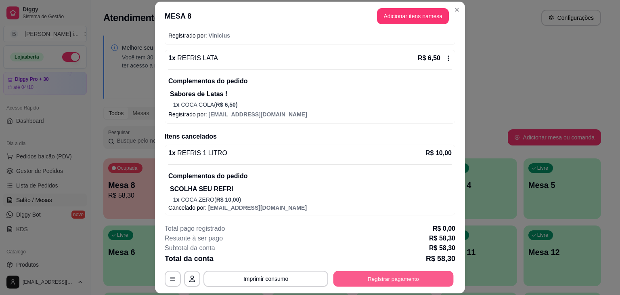
click at [415, 279] on button "Registrar pagamento" at bounding box center [393, 279] width 120 height 16
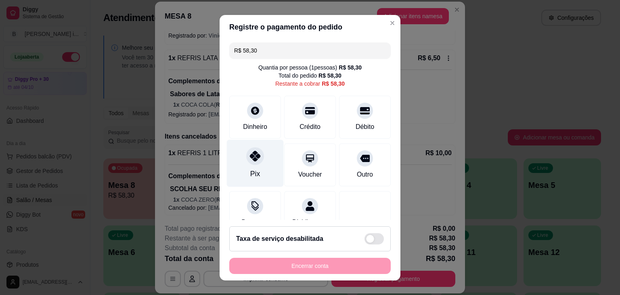
click at [242, 163] on div "Pix" at bounding box center [255, 162] width 57 height 47
type input "R$ 0,00"
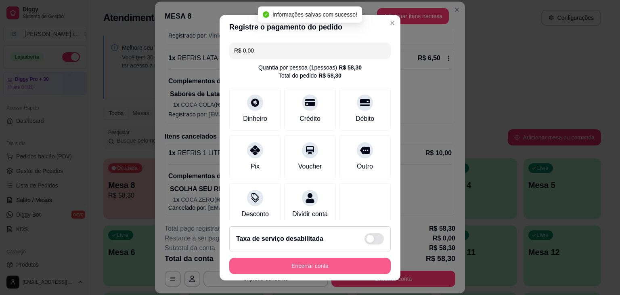
click at [306, 264] on button "Encerrar conta" at bounding box center [309, 266] width 161 height 16
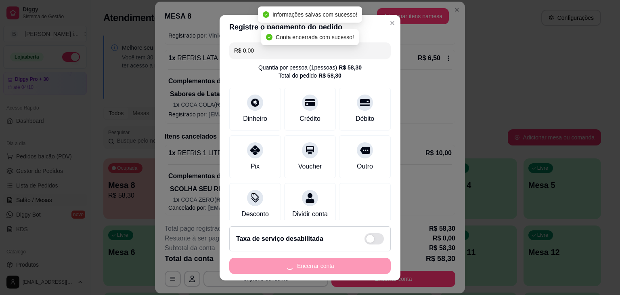
scroll to position [0, 0]
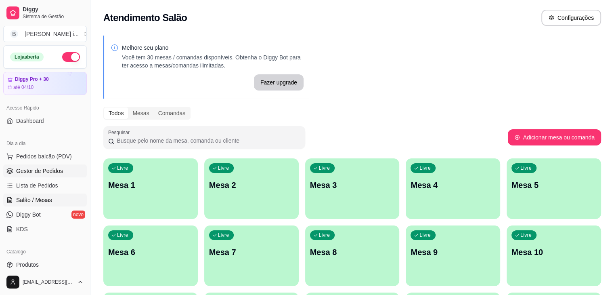
click at [35, 176] on link "Gestor de Pedidos" at bounding box center [45, 170] width 84 height 13
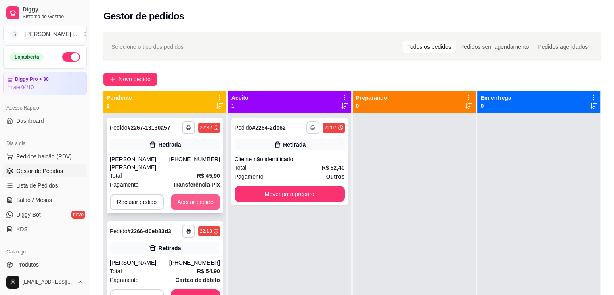
click at [195, 196] on button "Aceitar pedido" at bounding box center [195, 202] width 49 height 16
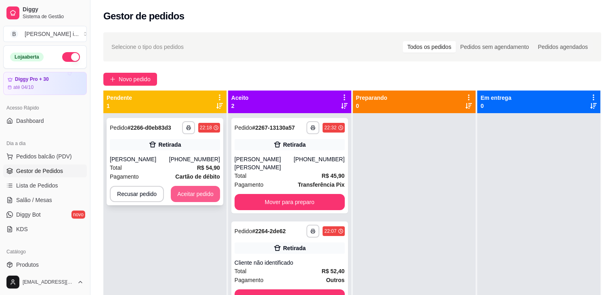
click at [201, 193] on button "Aceitar pedido" at bounding box center [195, 194] width 49 height 16
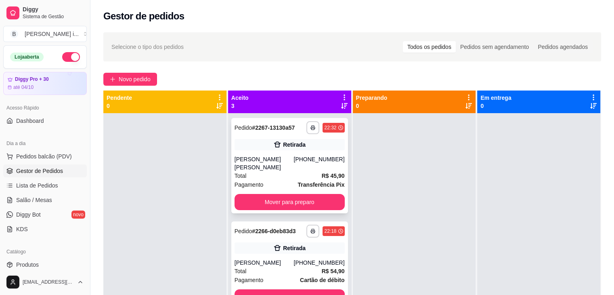
click at [298, 152] on div "**********" at bounding box center [289, 165] width 117 height 95
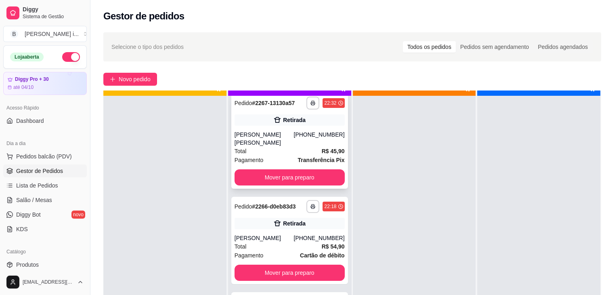
scroll to position [23, 0]
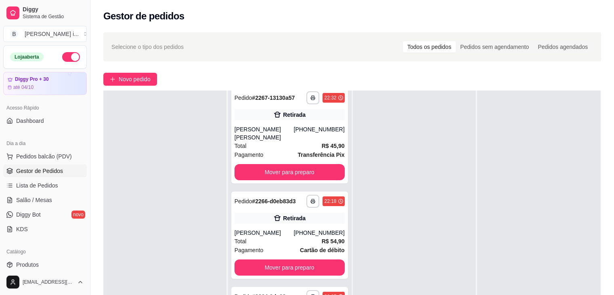
click at [69, 54] on button "button" at bounding box center [71, 57] width 18 height 10
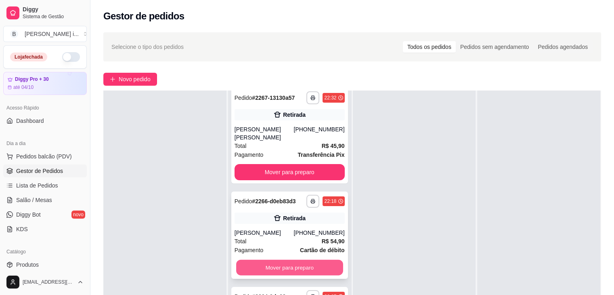
click at [281, 266] on button "Mover para preparo" at bounding box center [289, 268] width 107 height 16
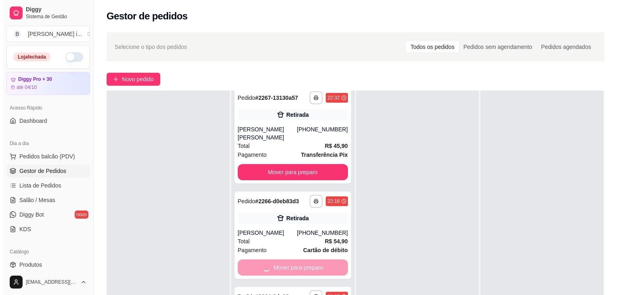
scroll to position [0, 0]
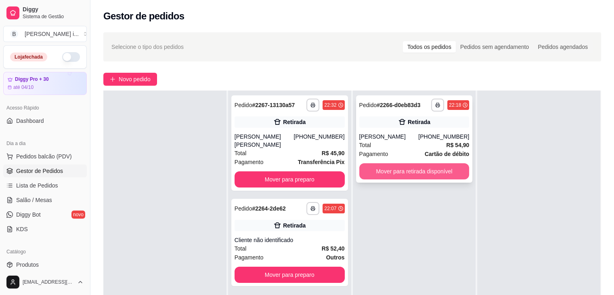
click at [418, 169] on button "Mover para retirada disponível" at bounding box center [414, 171] width 110 height 16
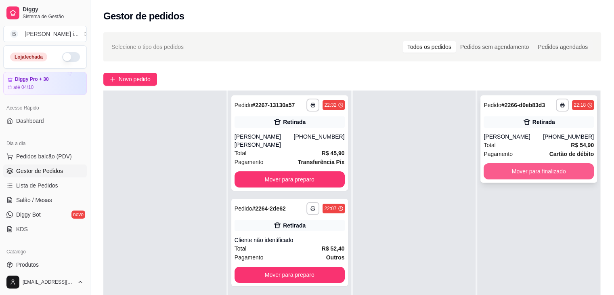
click at [518, 176] on button "Mover para finalizado" at bounding box center [539, 171] width 110 height 16
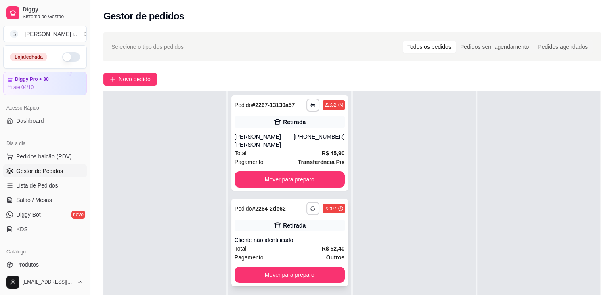
click at [321, 228] on div "Retirada" at bounding box center [290, 225] width 110 height 11
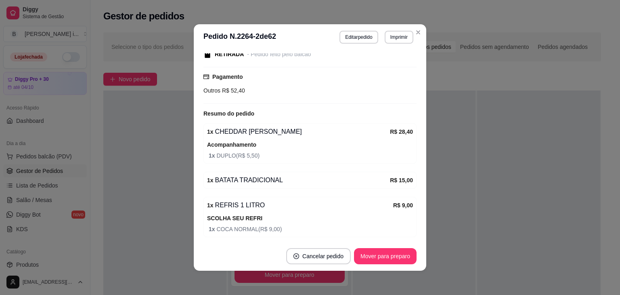
scroll to position [119, 0]
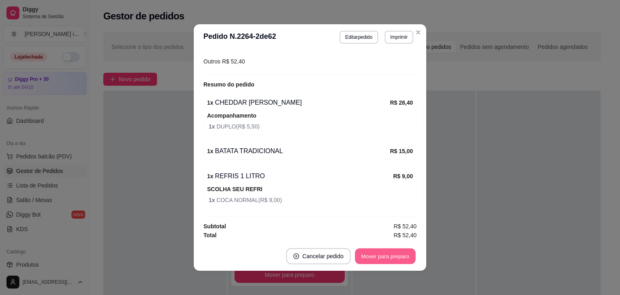
click at [378, 255] on button "Mover para preparo" at bounding box center [385, 256] width 61 height 16
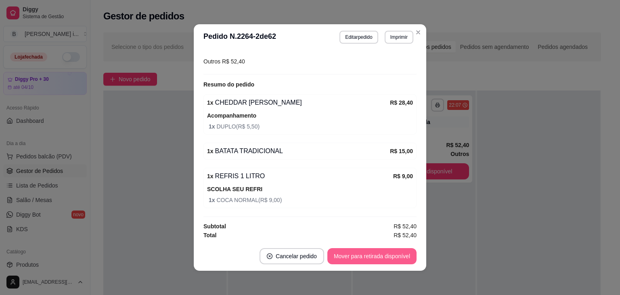
click at [391, 256] on button "Mover para retirada disponível" at bounding box center [371, 256] width 89 height 16
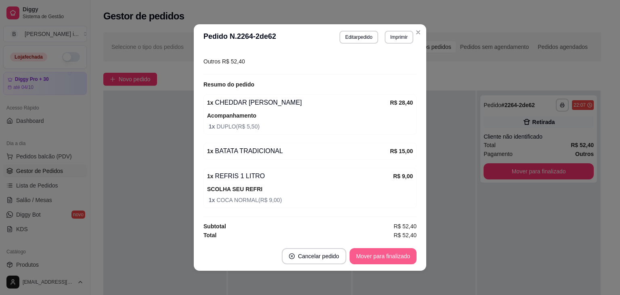
click at [392, 257] on button "Mover para finalizado" at bounding box center [383, 256] width 67 height 16
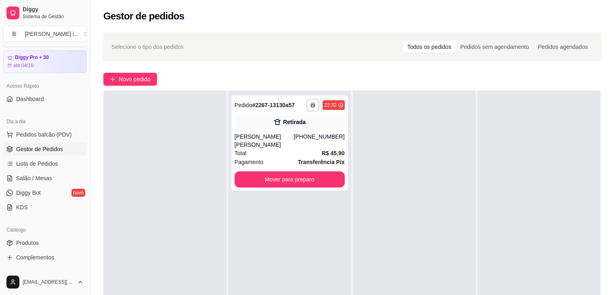
scroll to position [81, 0]
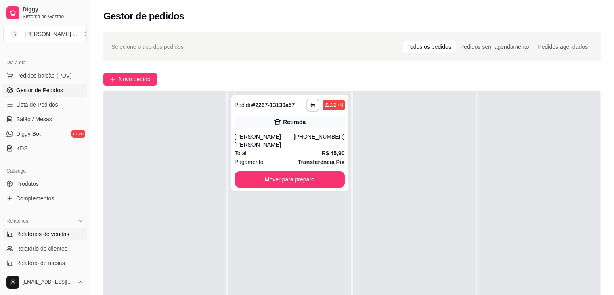
click at [57, 230] on span "Relatórios de vendas" at bounding box center [42, 234] width 53 height 8
select select "ALL"
select select "0"
